Goal: Task Accomplishment & Management: Manage account settings

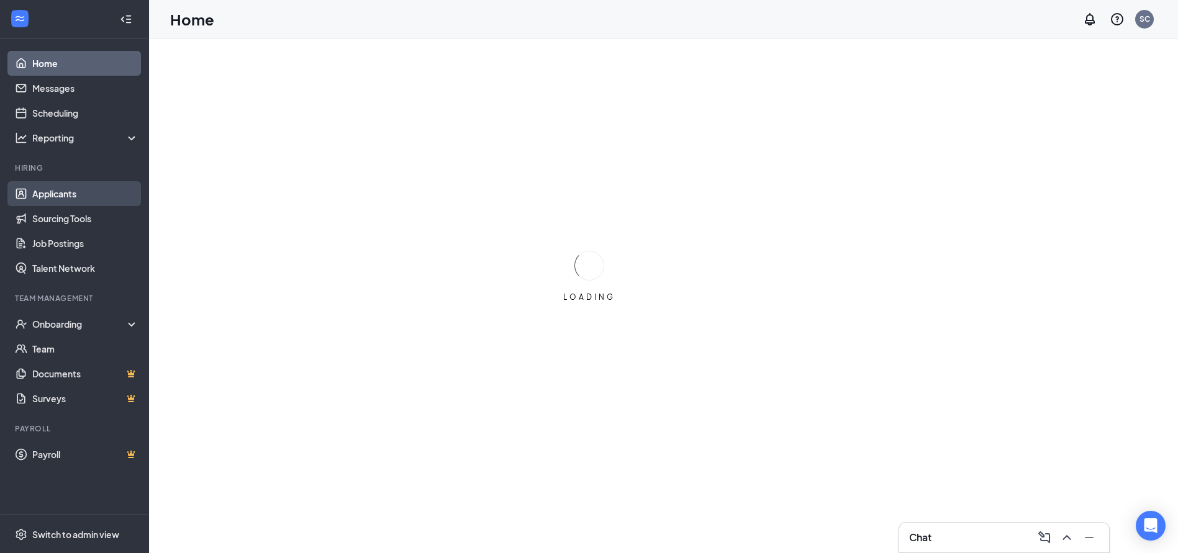
click at [71, 190] on link "Applicants" at bounding box center [85, 193] width 106 height 25
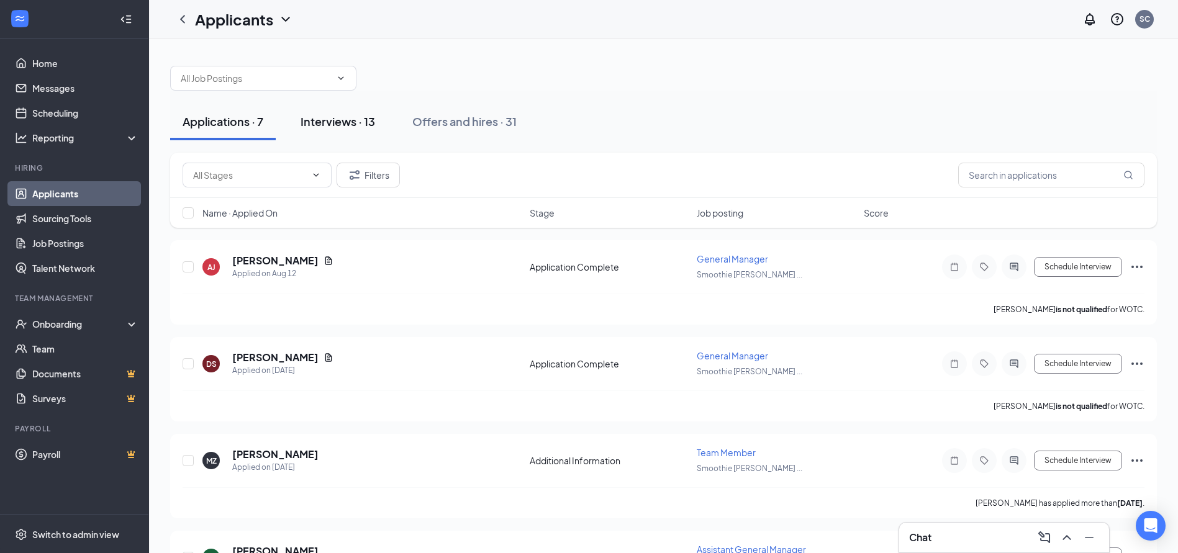
click at [351, 122] on div "Interviews · 13" at bounding box center [337, 122] width 75 height 16
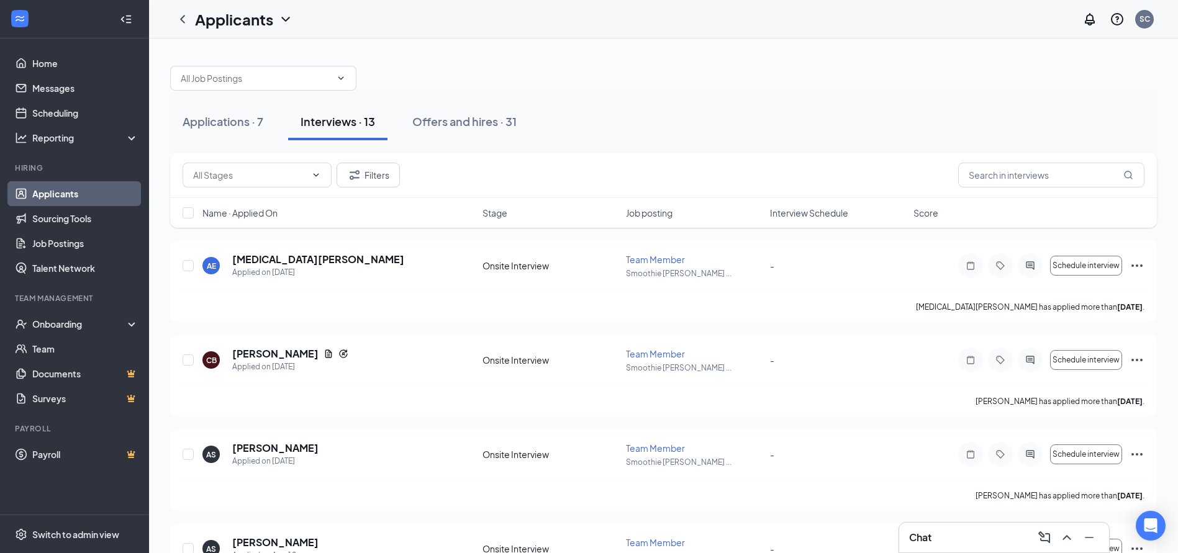
drag, startPoint x: 229, startPoint y: 117, endPoint x: 101, endPoint y: 172, distance: 139.6
click at [232, 130] on button "Applications · 7" at bounding box center [223, 121] width 106 height 37
